Goal: Task Accomplishment & Management: Use online tool/utility

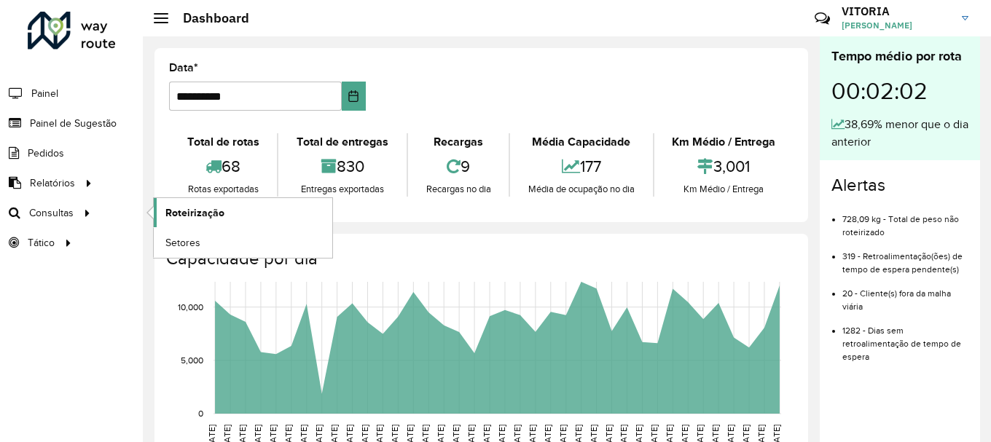
click at [184, 221] on link "Roteirização" at bounding box center [243, 212] width 179 height 29
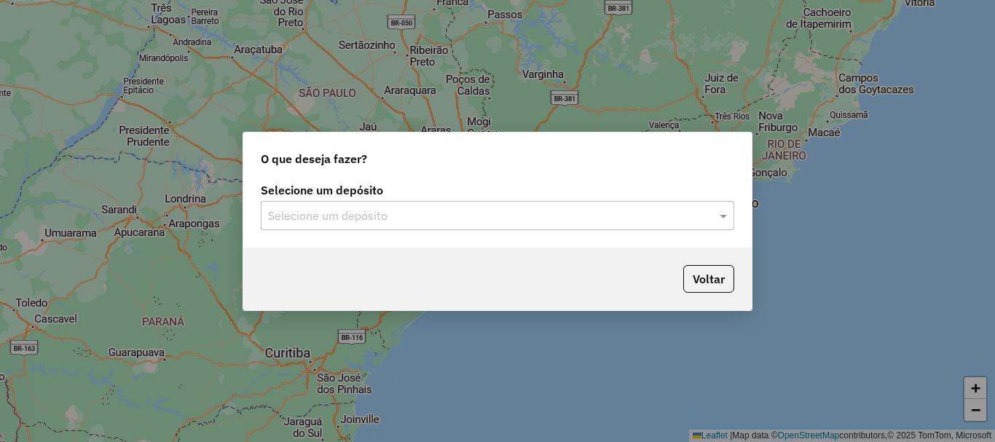
click at [448, 225] on div "Selecione um depósito" at bounding box center [498, 215] width 474 height 29
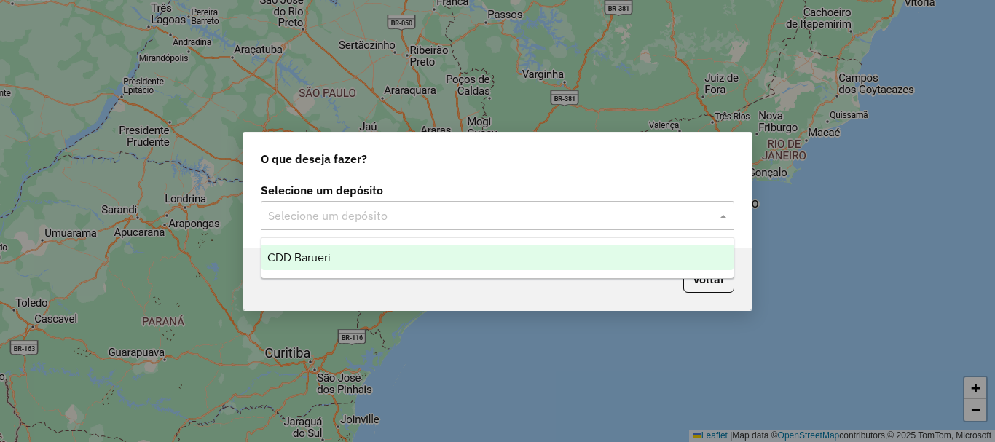
click at [317, 266] on div "CDD Barueri" at bounding box center [498, 258] width 472 height 25
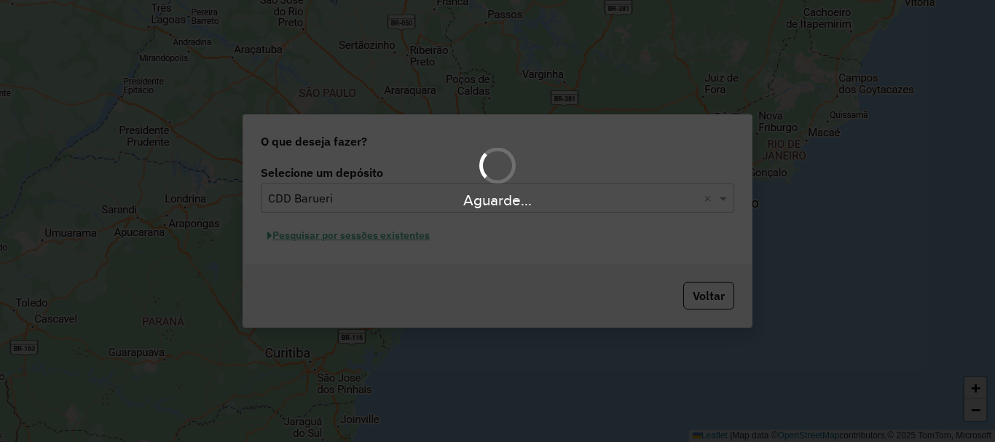
click at [340, 240] on div "Aguarde..." at bounding box center [497, 221] width 995 height 442
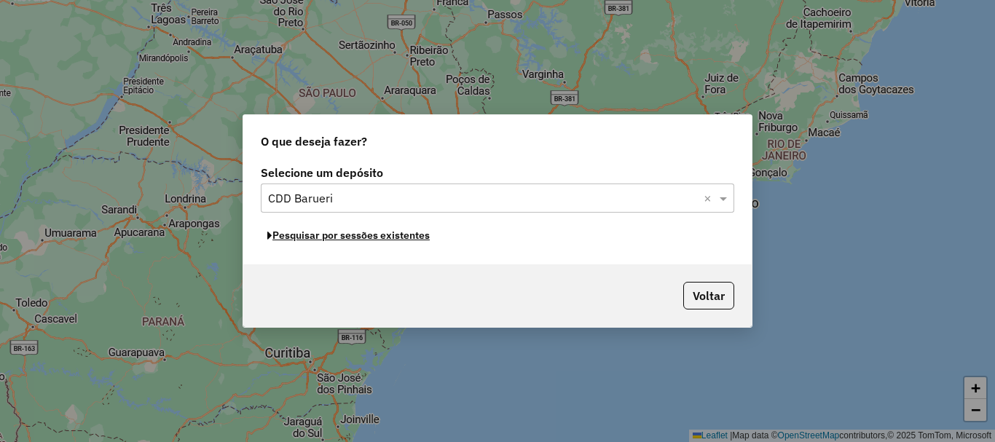
click at [353, 237] on button "Pesquisar por sessões existentes" at bounding box center [349, 235] width 176 height 23
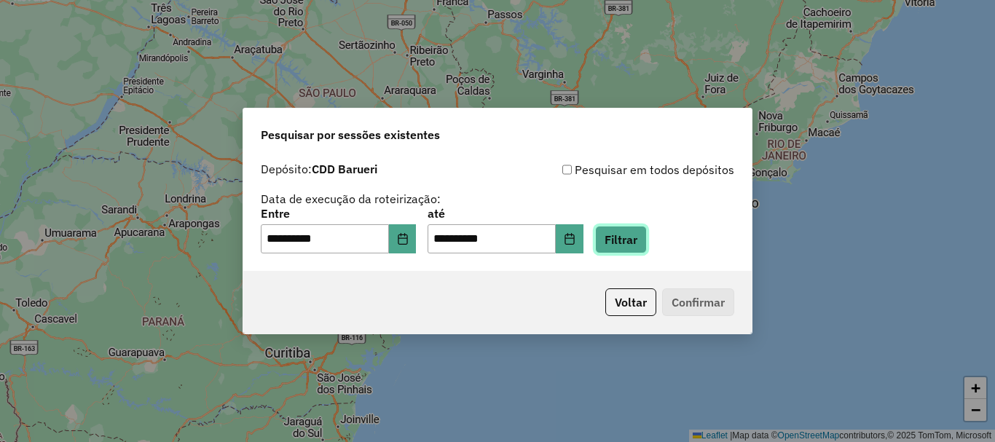
click at [635, 248] on button "Filtrar" at bounding box center [621, 240] width 52 height 28
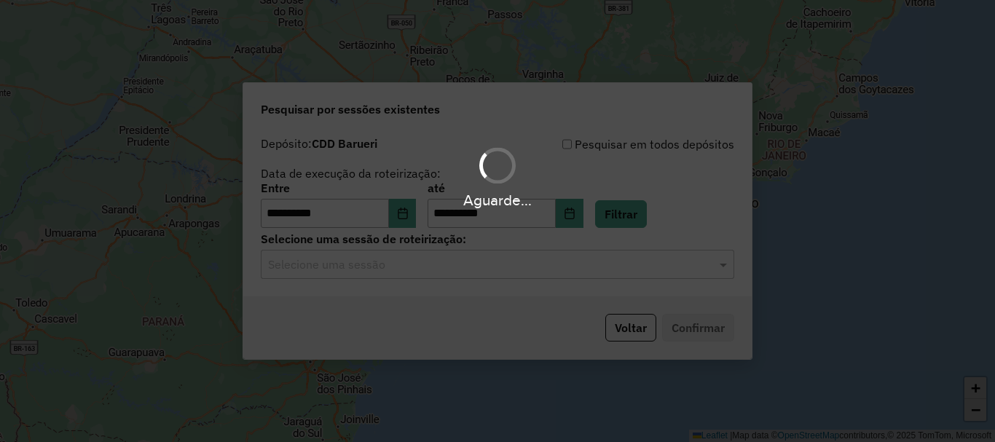
click at [356, 262] on input "text" at bounding box center [483, 264] width 430 height 17
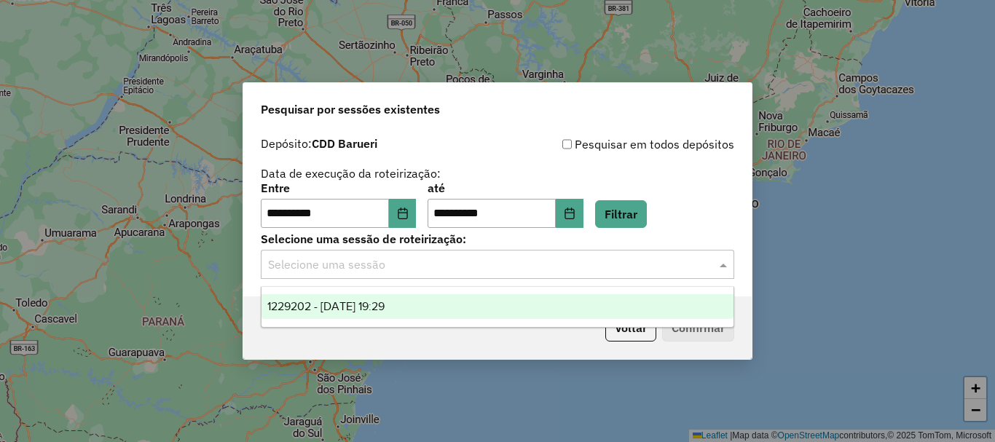
click at [333, 305] on span "1229202 - 13/08/2025 19:29" at bounding box center [325, 306] width 117 height 12
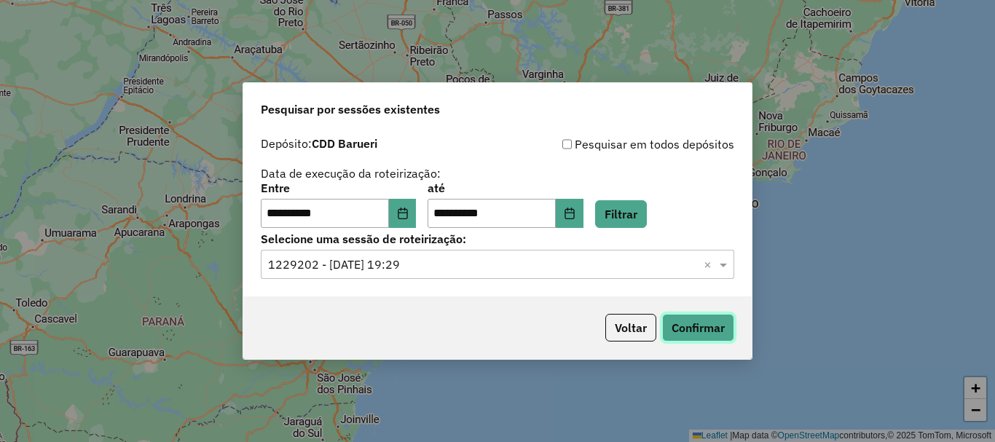
click at [715, 327] on button "Confirmar" at bounding box center [698, 328] width 72 height 28
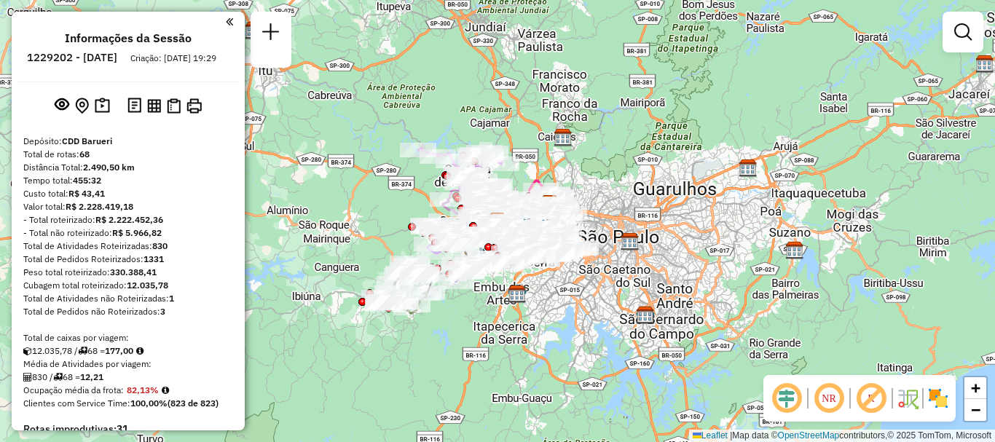
click at [822, 390] on em at bounding box center [829, 398] width 35 height 35
click at [933, 391] on img at bounding box center [938, 398] width 23 height 23
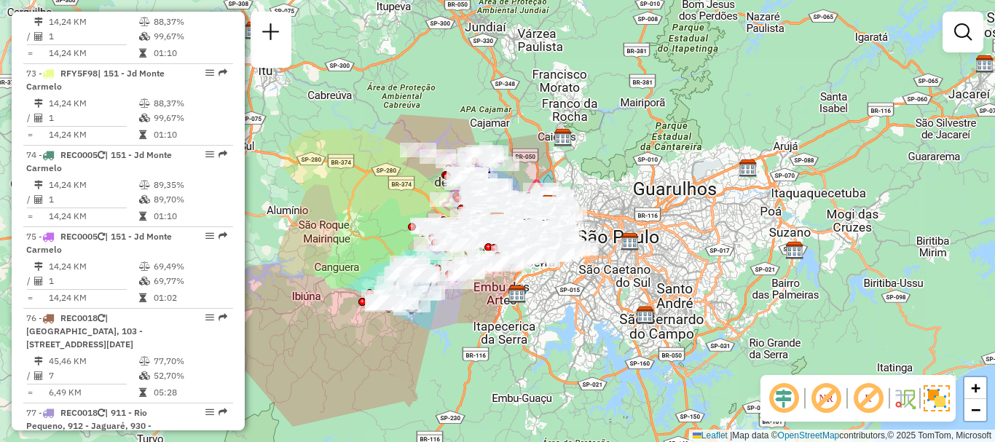
scroll to position [6345, 0]
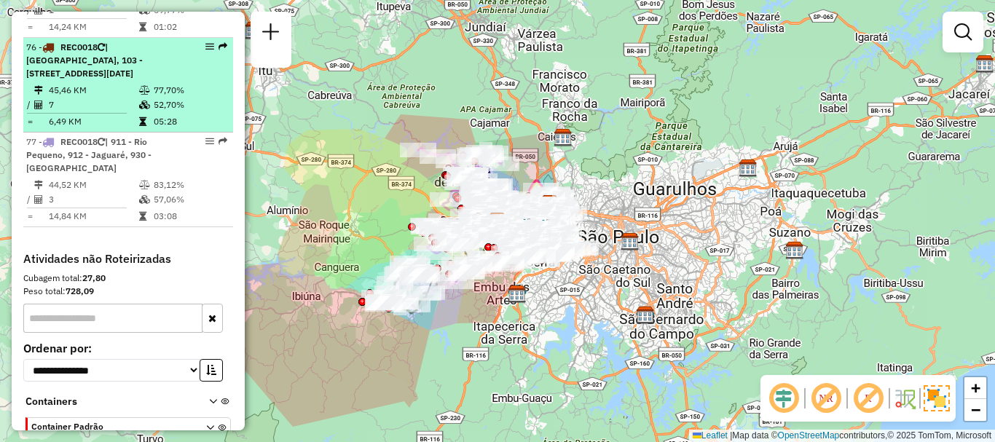
select select "**********"
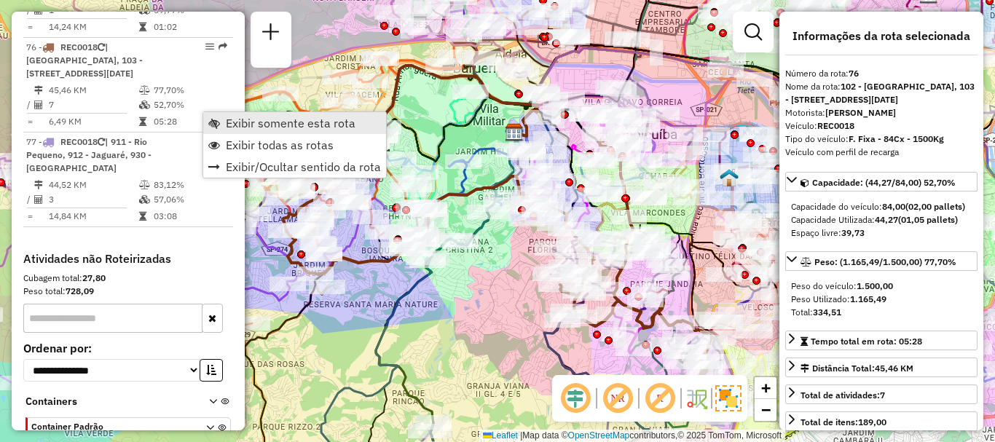
click at [275, 118] on span "Exibir somente esta rota" at bounding box center [291, 123] width 130 height 12
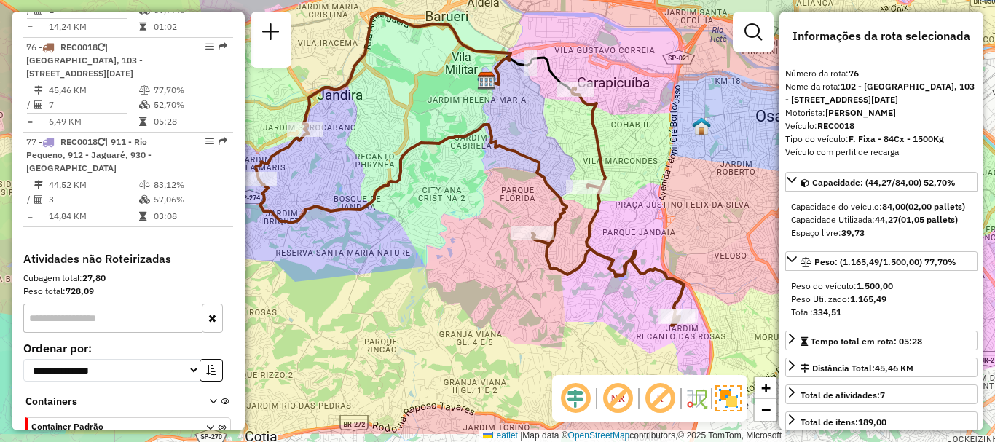
drag, startPoint x: 539, startPoint y: 167, endPoint x: 511, endPoint y: 106, distance: 67.2
click at [511, 106] on div "Janela de atendimento Grade de atendimento Capacidade Transportadoras Veículos …" at bounding box center [497, 221] width 995 height 442
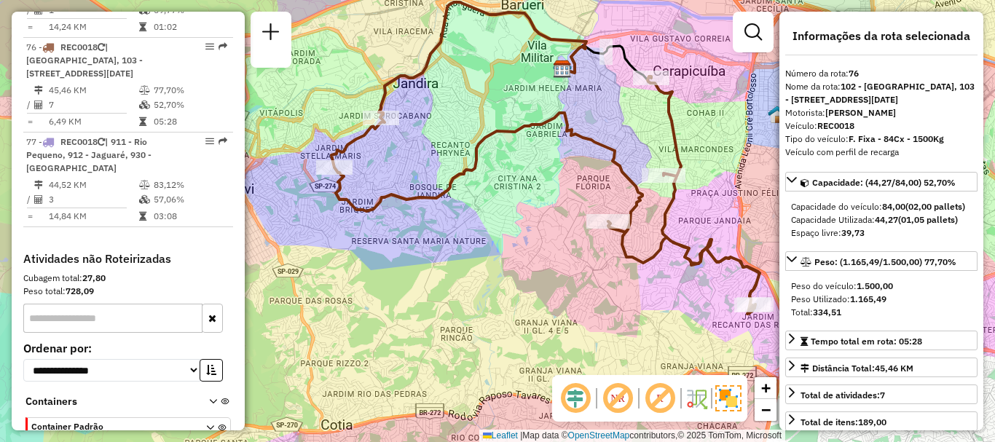
drag, startPoint x: 657, startPoint y: 168, endPoint x: 733, endPoint y: 165, distance: 75.8
click at [733, 165] on div "Janela de atendimento Grade de atendimento Capacidade Transportadoras Veículos …" at bounding box center [497, 221] width 995 height 442
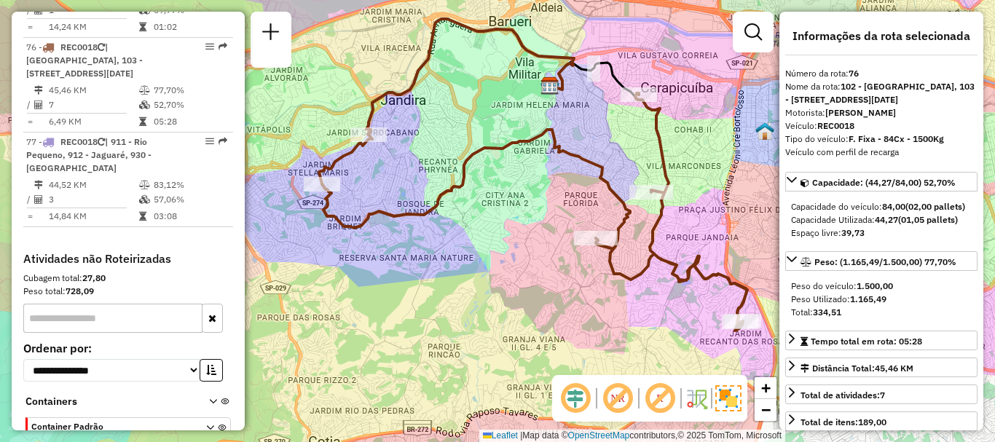
drag, startPoint x: 742, startPoint y: 158, endPoint x: 736, endPoint y: 169, distance: 12.7
click at [736, 169] on div "Janela de atendimento Grade de atendimento Capacidade Transportadoras Veículos …" at bounding box center [497, 221] width 995 height 442
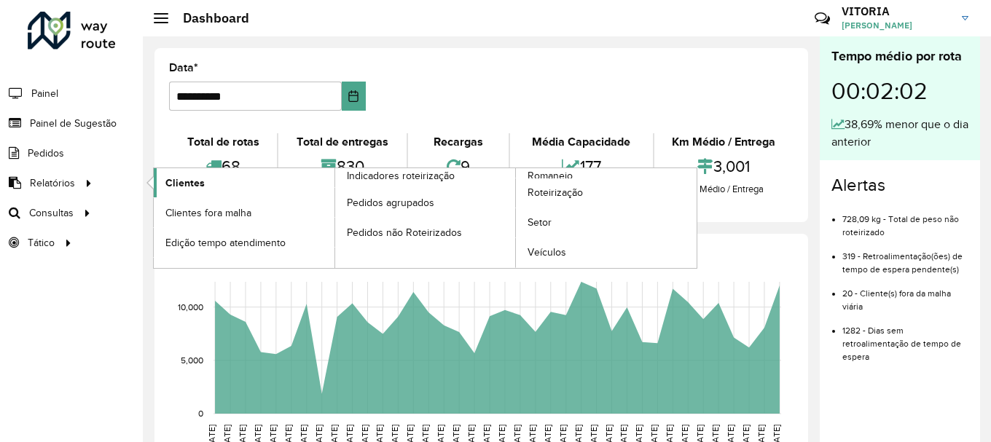
click at [199, 181] on span "Clientes" at bounding box center [184, 183] width 39 height 15
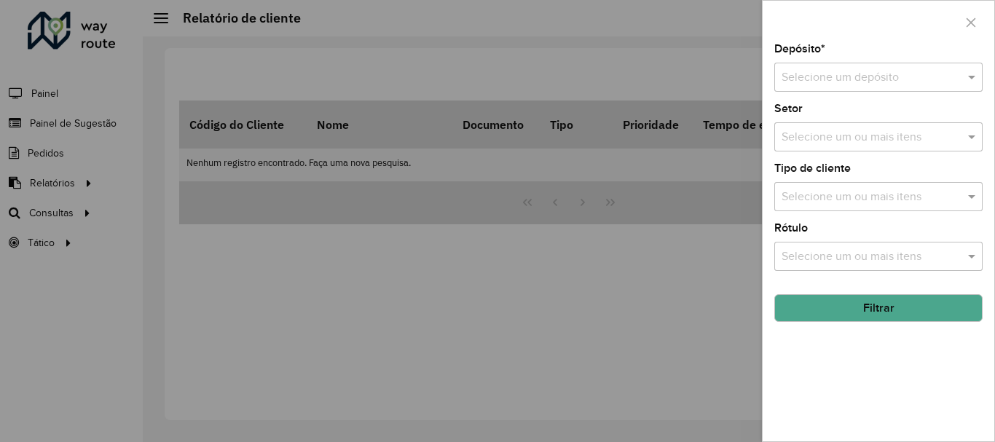
click at [831, 79] on input "text" at bounding box center [864, 77] width 165 height 17
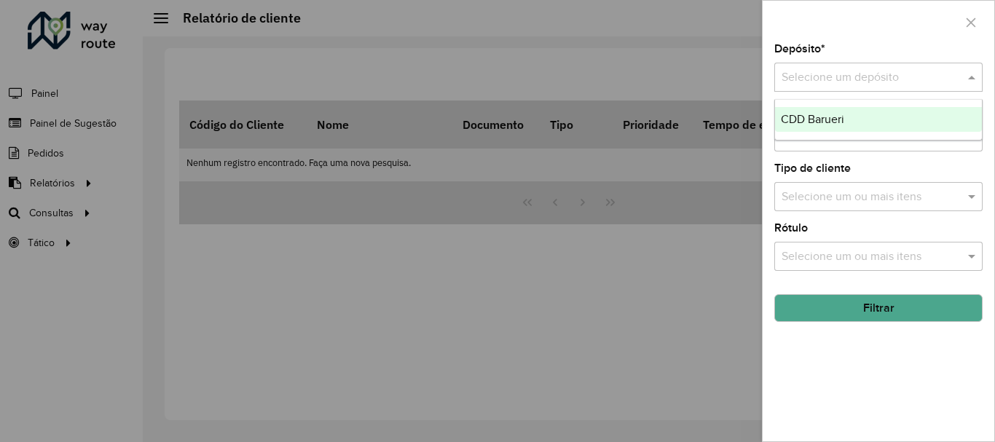
click at [825, 119] on span "CDD Barueri" at bounding box center [812, 119] width 63 height 12
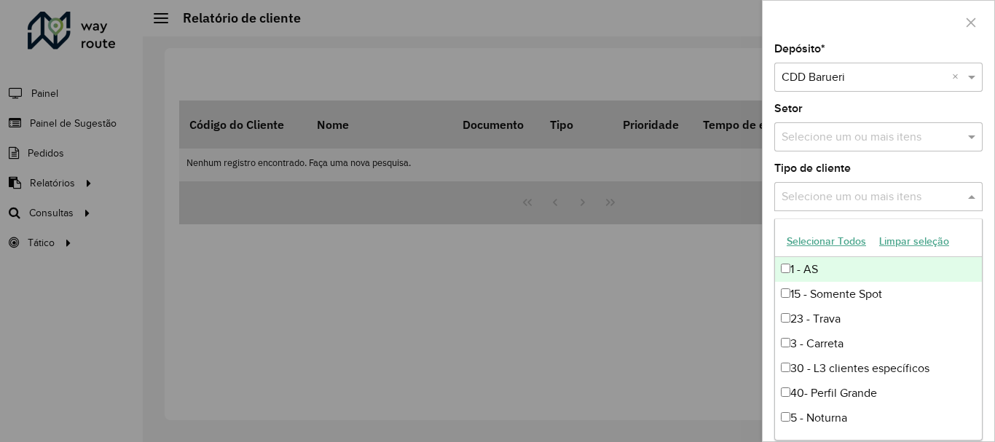
click at [844, 203] on input "text" at bounding box center [871, 197] width 187 height 17
click at [830, 251] on button "Selecionar Todos" at bounding box center [826, 241] width 93 height 23
click at [977, 198] on span at bounding box center [974, 196] width 18 height 17
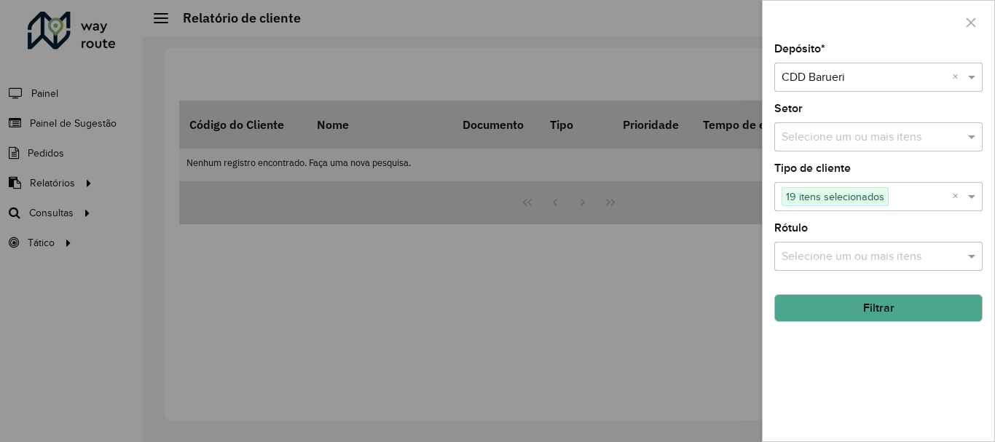
click at [904, 307] on button "Filtrar" at bounding box center [878, 308] width 208 height 28
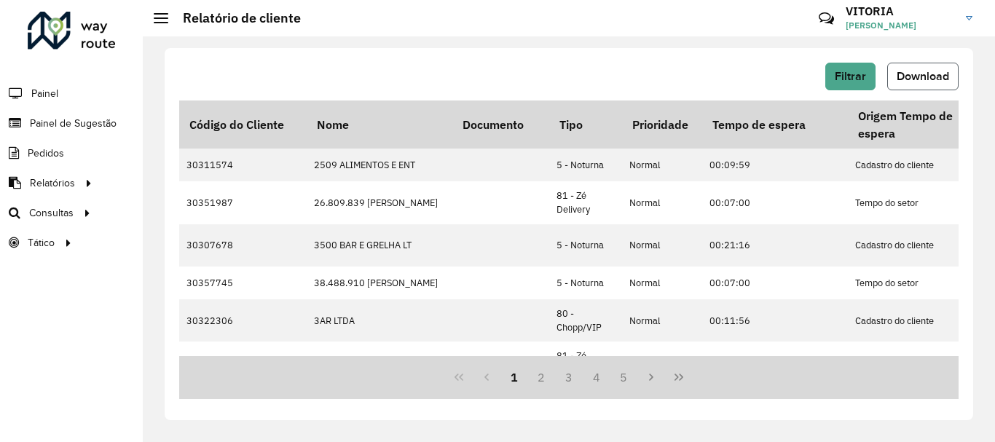
click at [938, 77] on span "Download" at bounding box center [923, 76] width 52 height 12
